Goal: Transaction & Acquisition: Purchase product/service

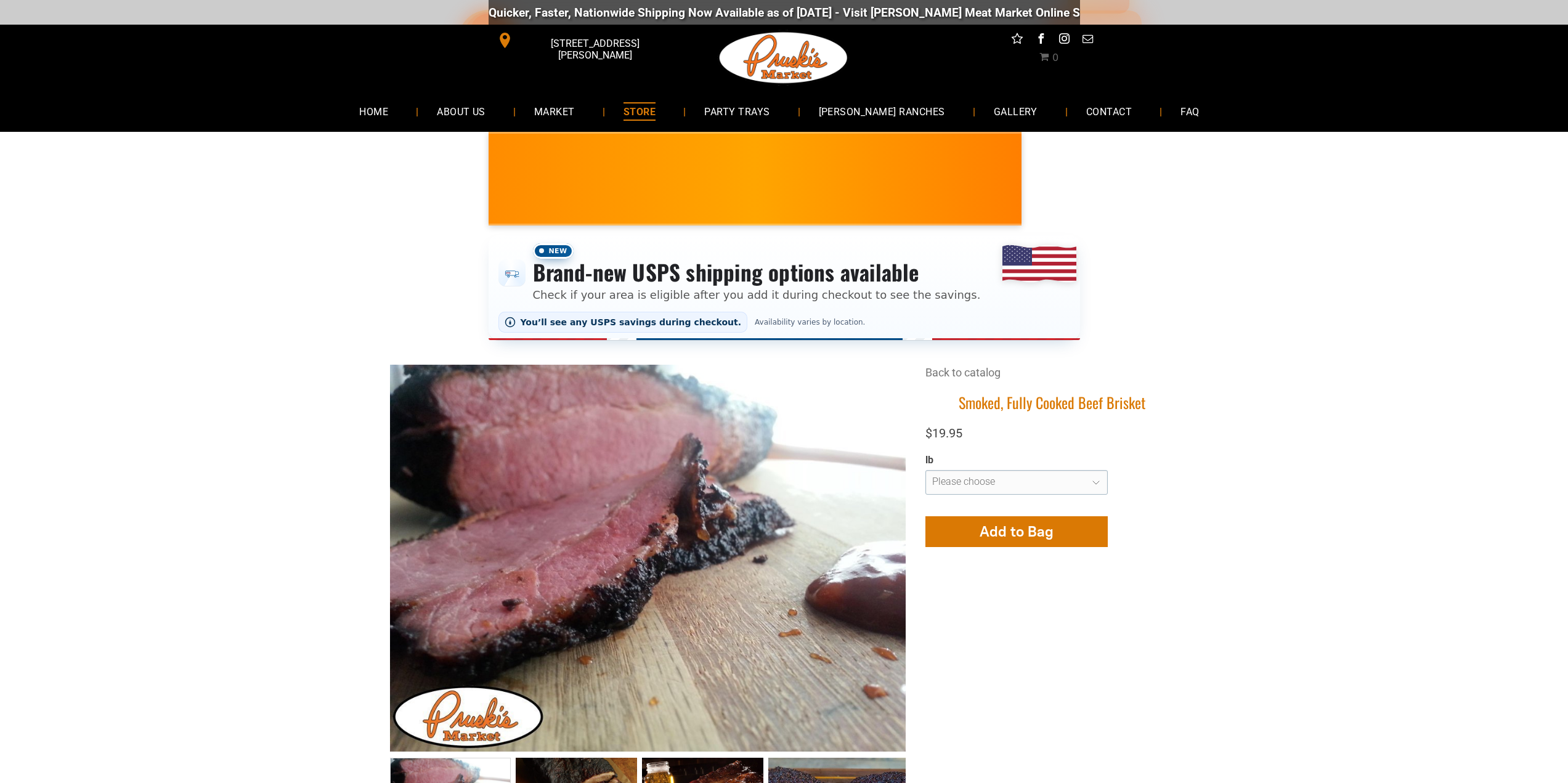
click at [656, 105] on span "STORE" at bounding box center [639, 111] width 32 height 18
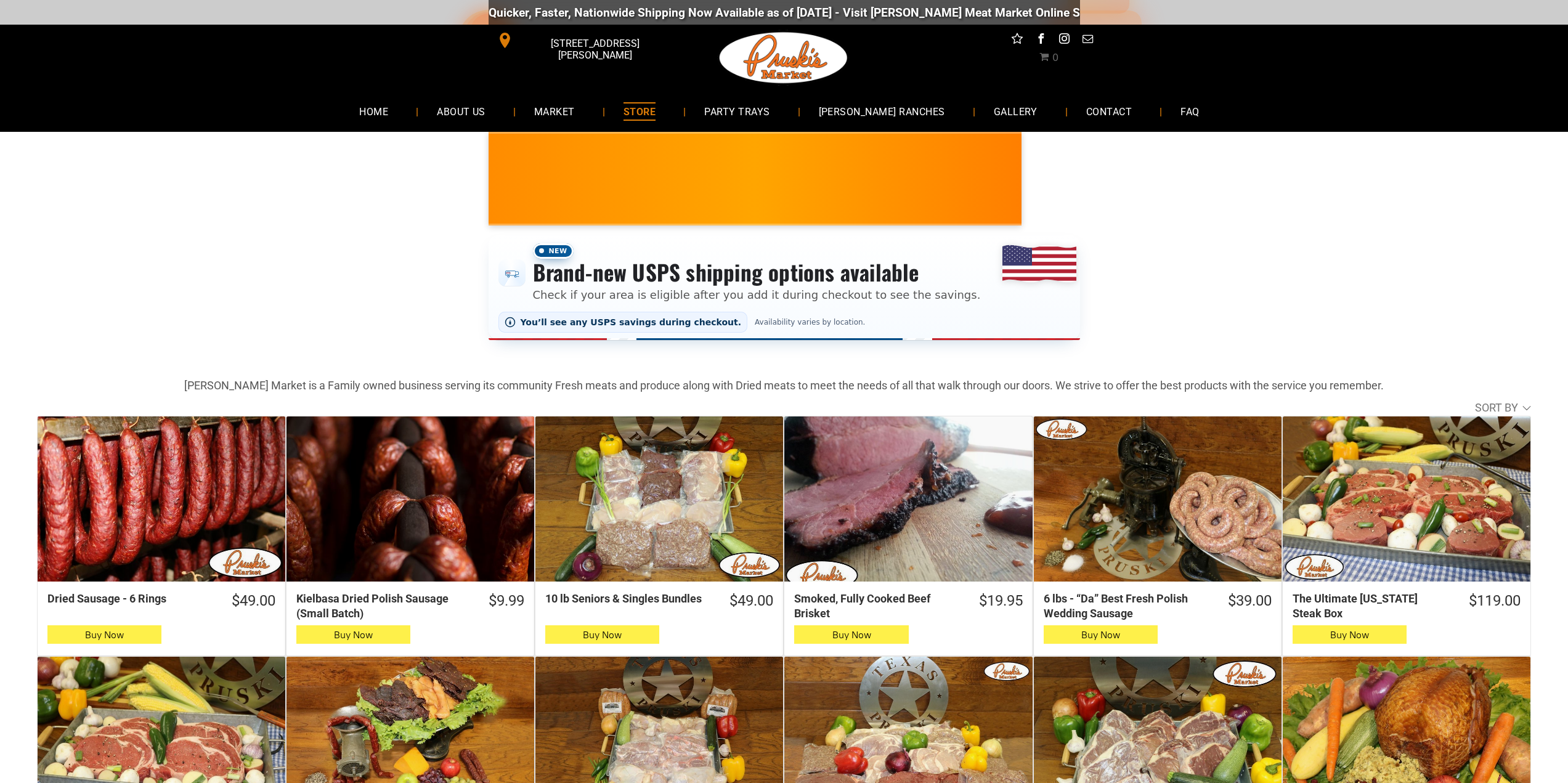
click at [656, 114] on span "STORE" at bounding box center [639, 111] width 32 height 18
